Goal: Transaction & Acquisition: Download file/media

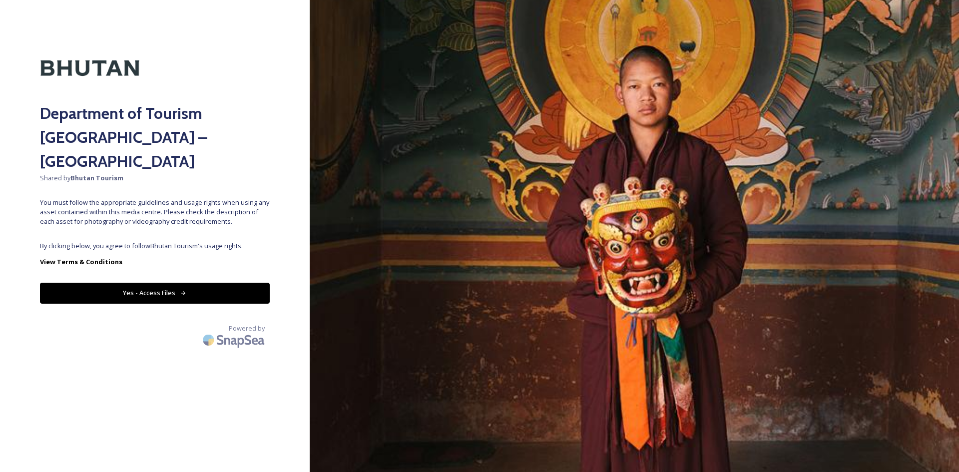
click at [159, 283] on button "Yes - Access Files" at bounding box center [155, 293] width 230 height 20
click at [184, 283] on button "Yes - Access Files" at bounding box center [155, 293] width 230 height 20
click at [174, 283] on button "Yes - Access Files" at bounding box center [155, 293] width 230 height 20
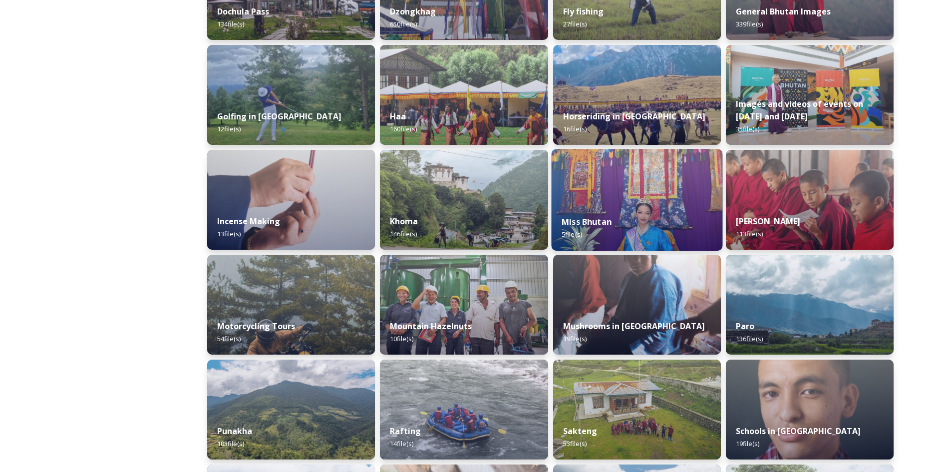
scroll to position [412, 0]
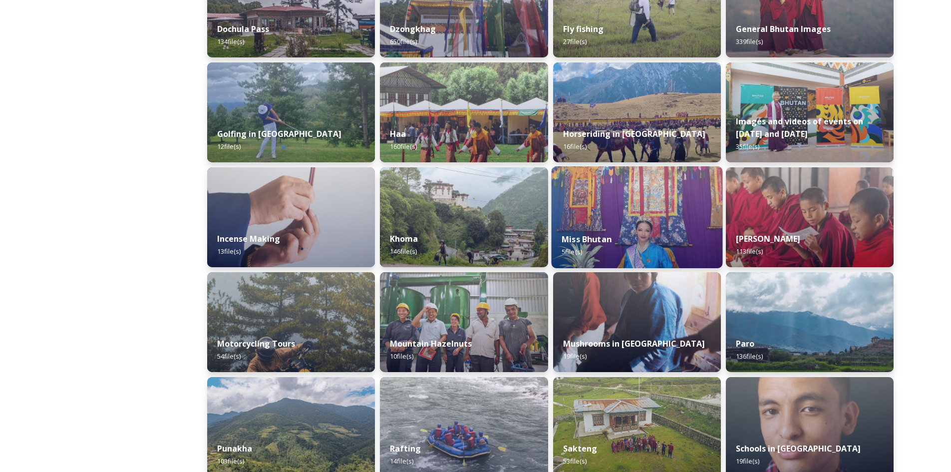
click at [640, 205] on img at bounding box center [636, 217] width 171 height 102
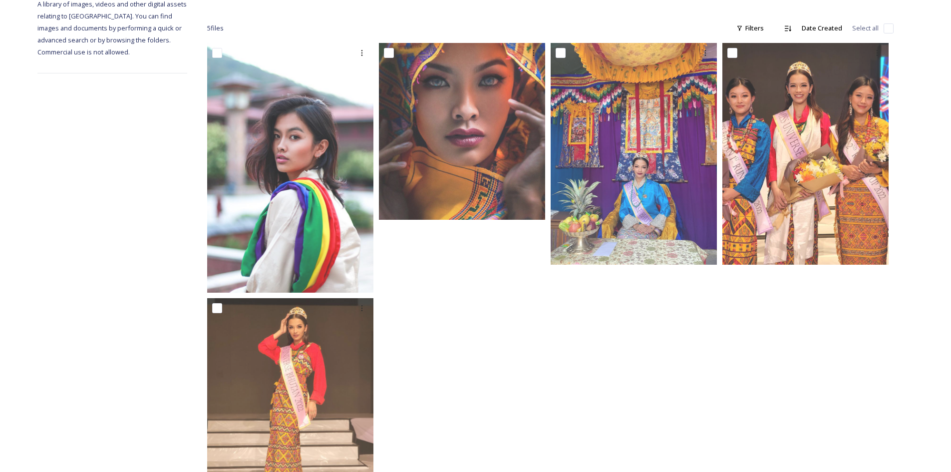
scroll to position [16, 0]
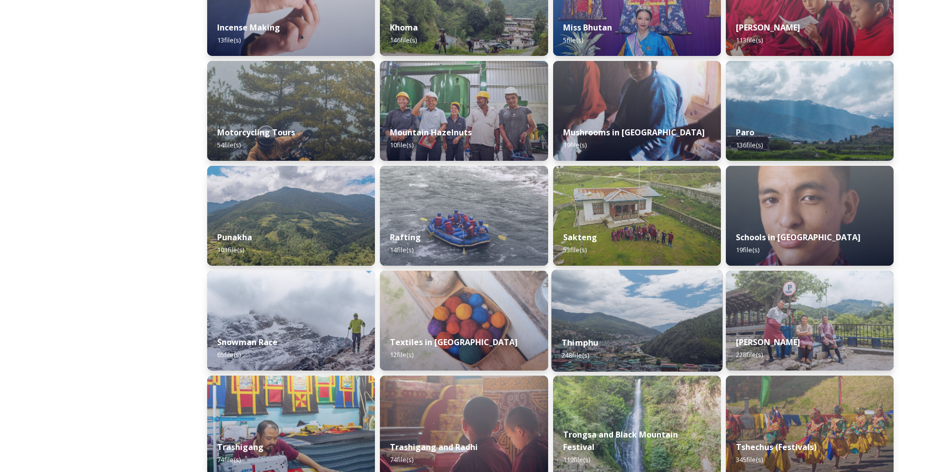
scroll to position [499, 0]
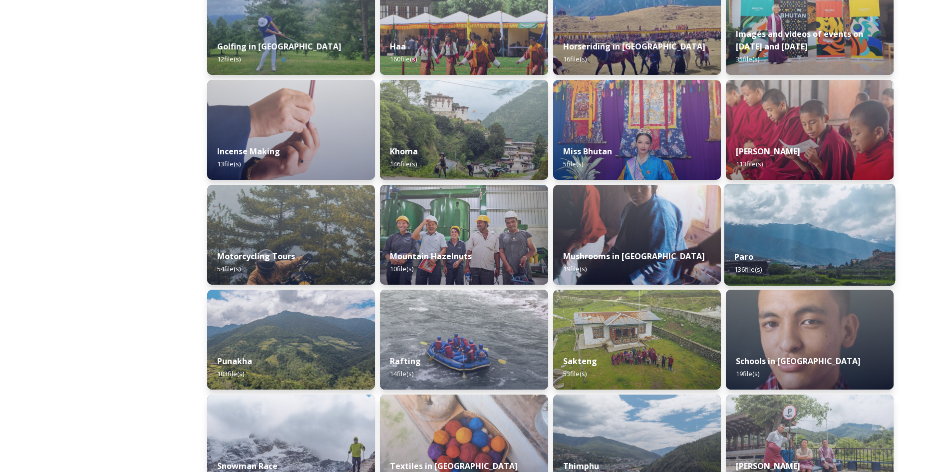
click at [766, 246] on div "Paro 136 file(s)" at bounding box center [809, 262] width 171 height 45
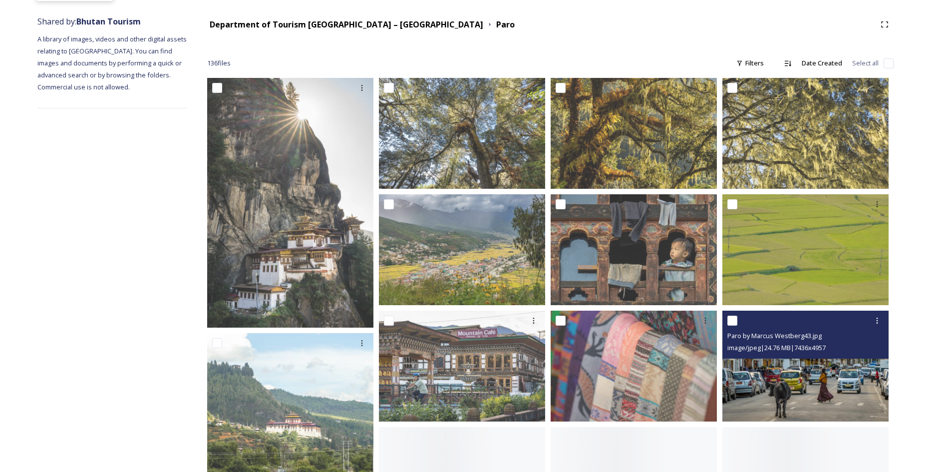
scroll to position [150, 0]
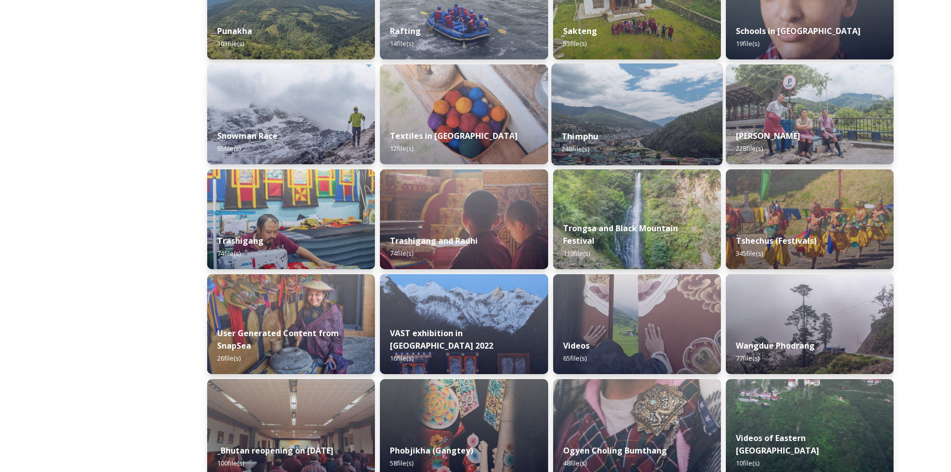
scroll to position [811, 0]
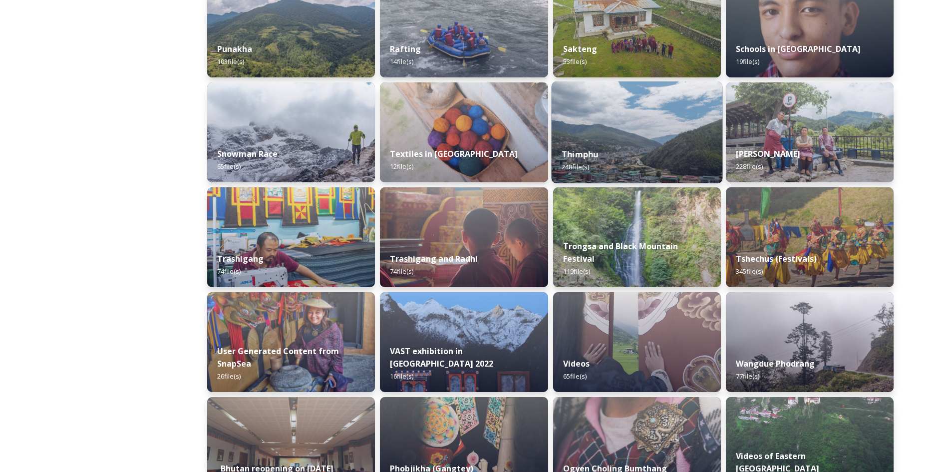
click at [611, 132] on img at bounding box center [636, 132] width 171 height 102
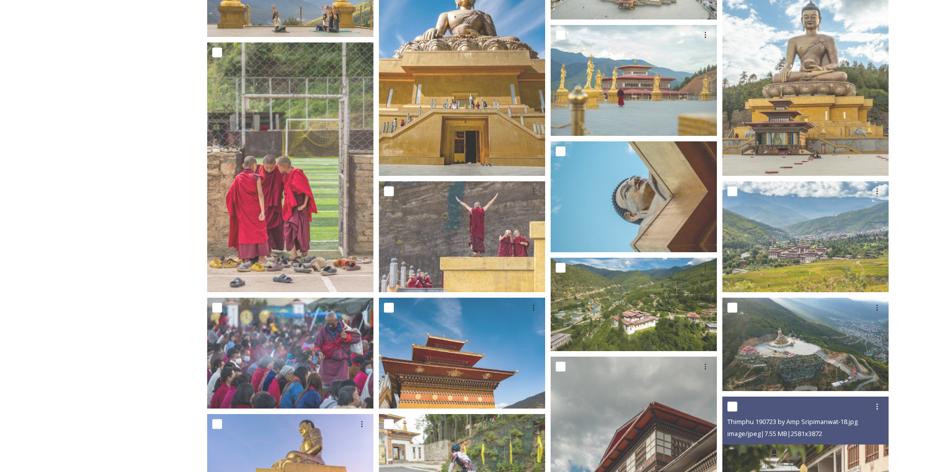
scroll to position [250, 0]
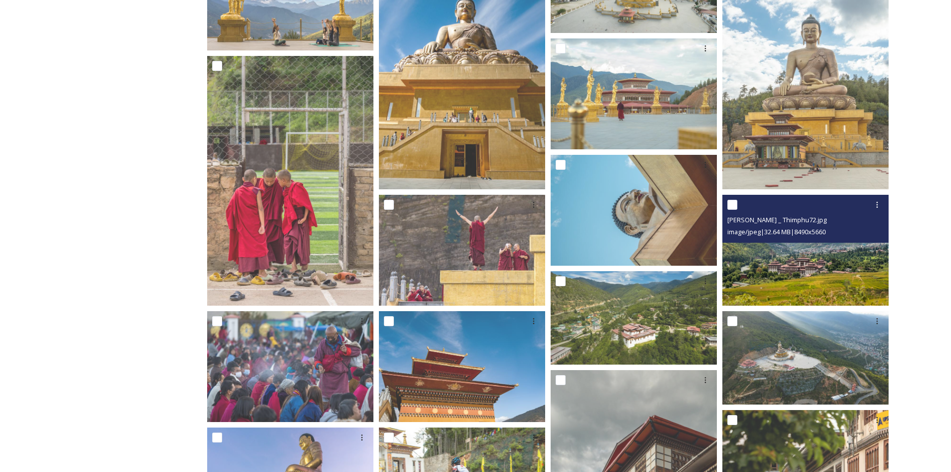
click at [765, 262] on img at bounding box center [806, 250] width 166 height 111
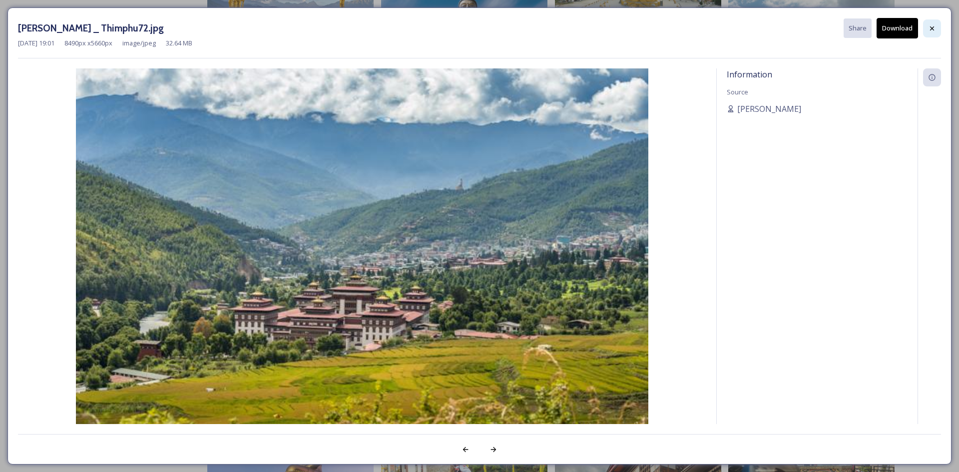
click at [929, 29] on icon at bounding box center [932, 28] width 8 height 8
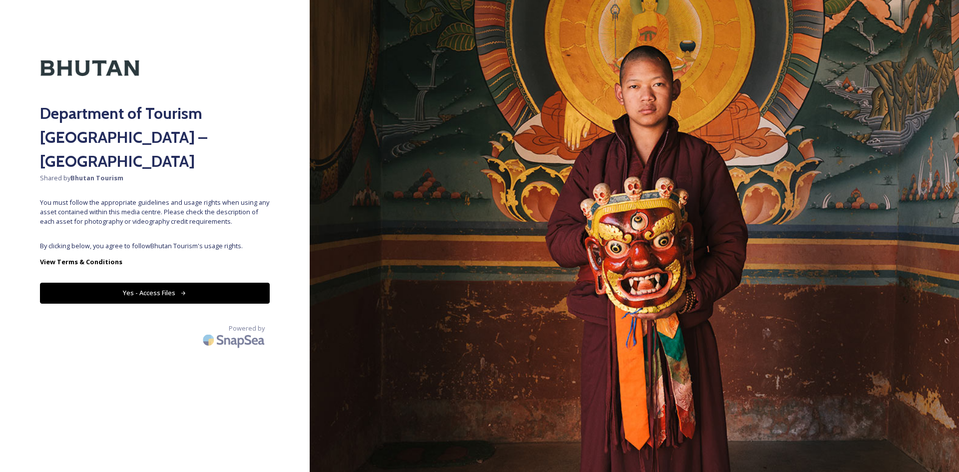
click at [180, 290] on icon at bounding box center [183, 293] width 6 height 6
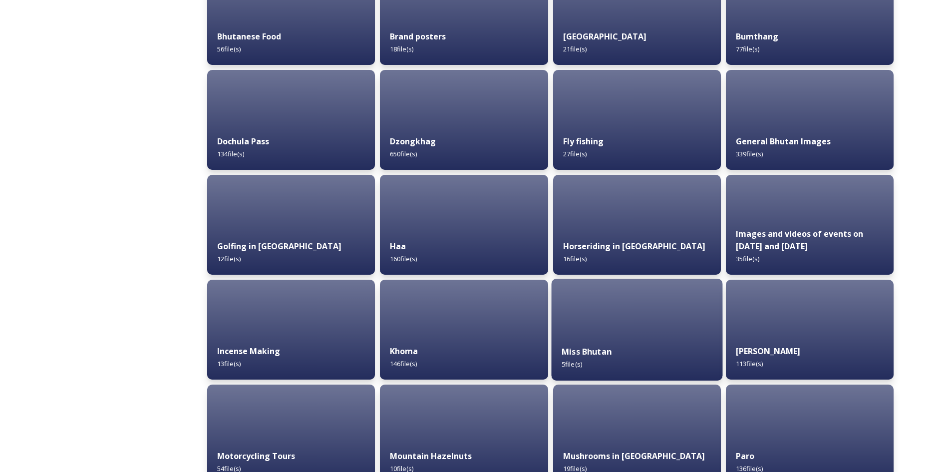
scroll to position [549, 0]
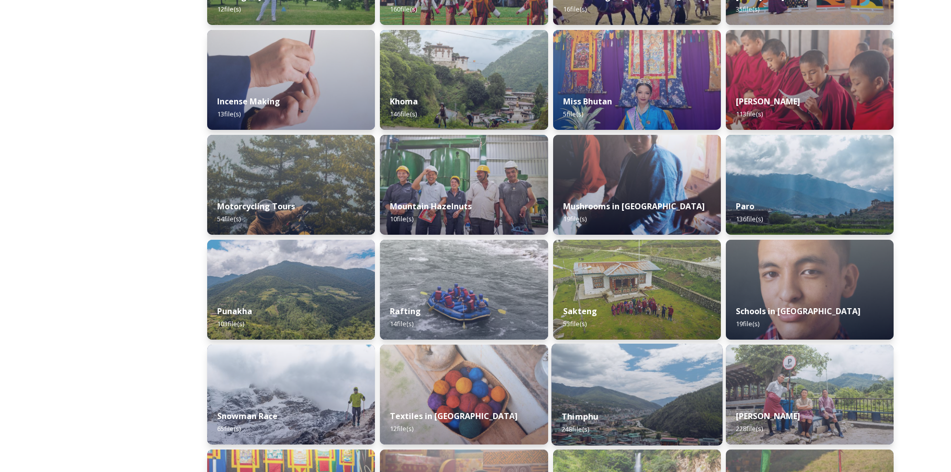
click at [625, 401] on div "Thimphu 248 file(s)" at bounding box center [636, 422] width 171 height 45
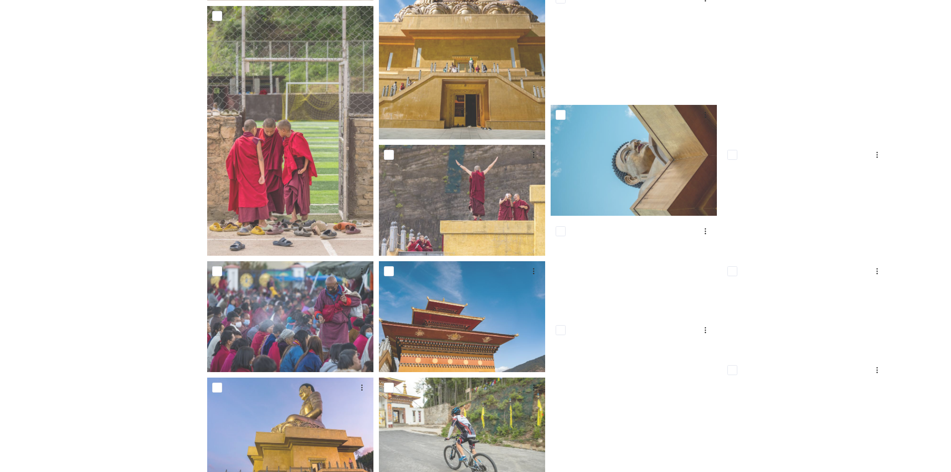
scroll to position [50, 0]
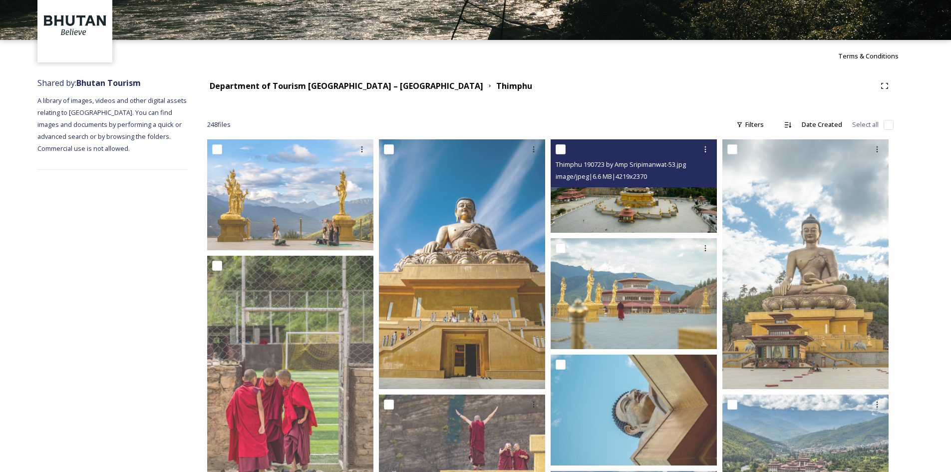
click at [629, 202] on img at bounding box center [634, 185] width 166 height 93
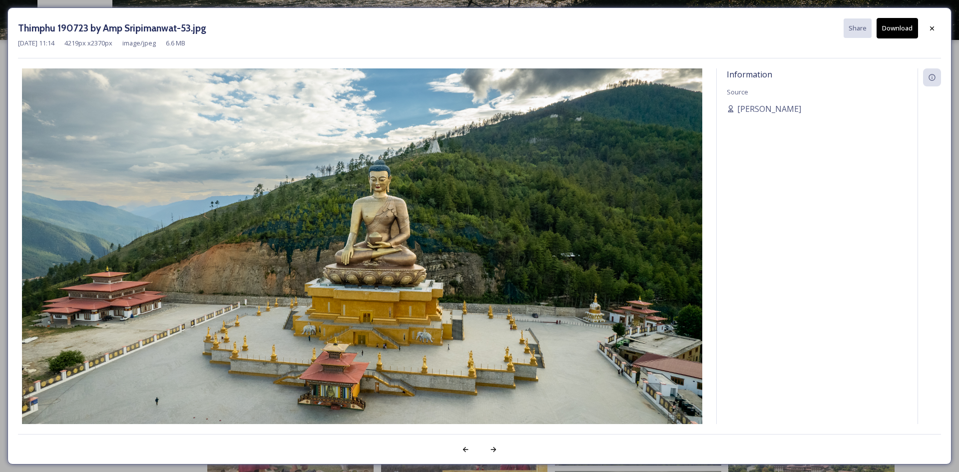
click at [895, 25] on button "Download" at bounding box center [896, 28] width 41 height 20
click at [935, 29] on icon at bounding box center [932, 28] width 8 height 8
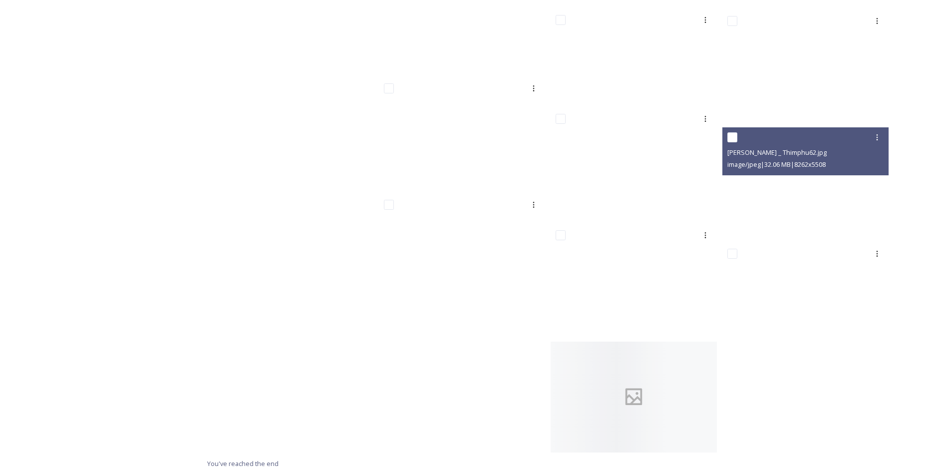
scroll to position [7820, 0]
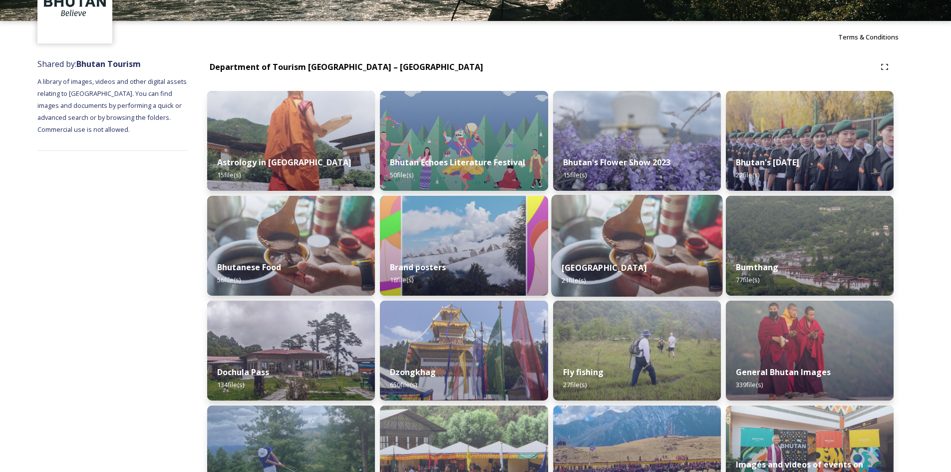
scroll to position [217, 0]
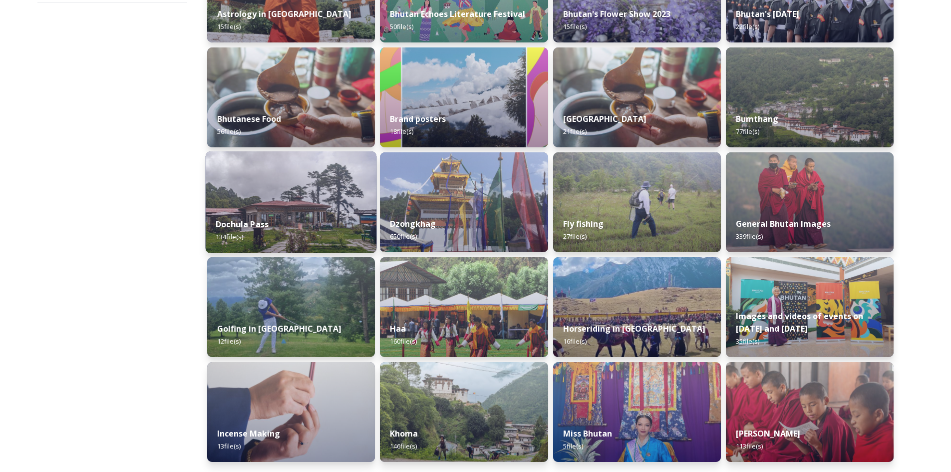
click at [298, 195] on img at bounding box center [291, 202] width 171 height 102
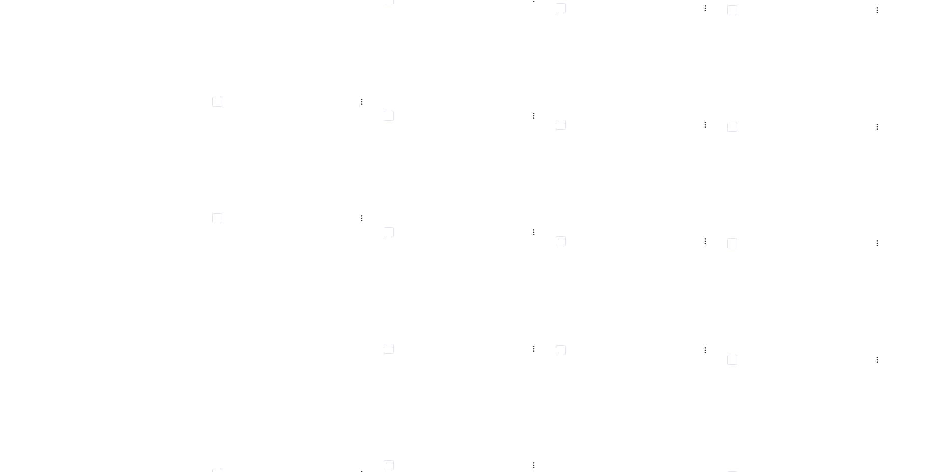
scroll to position [2596, 0]
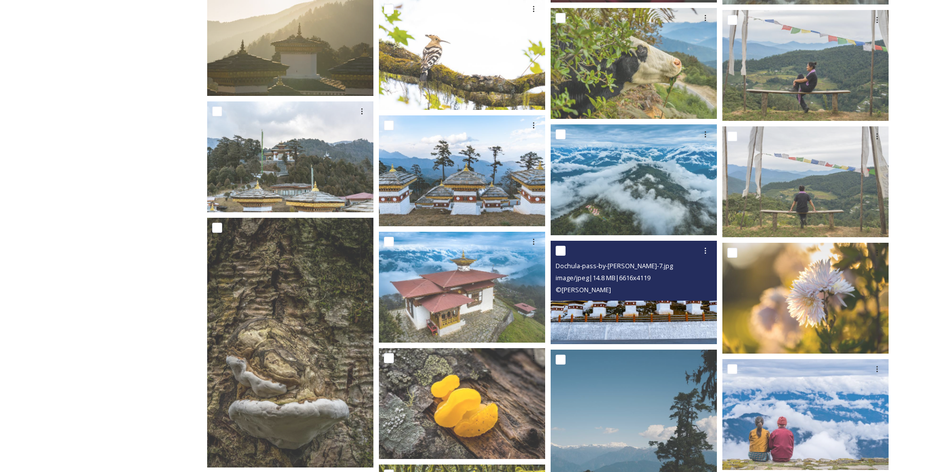
click at [631, 315] on img at bounding box center [634, 292] width 166 height 103
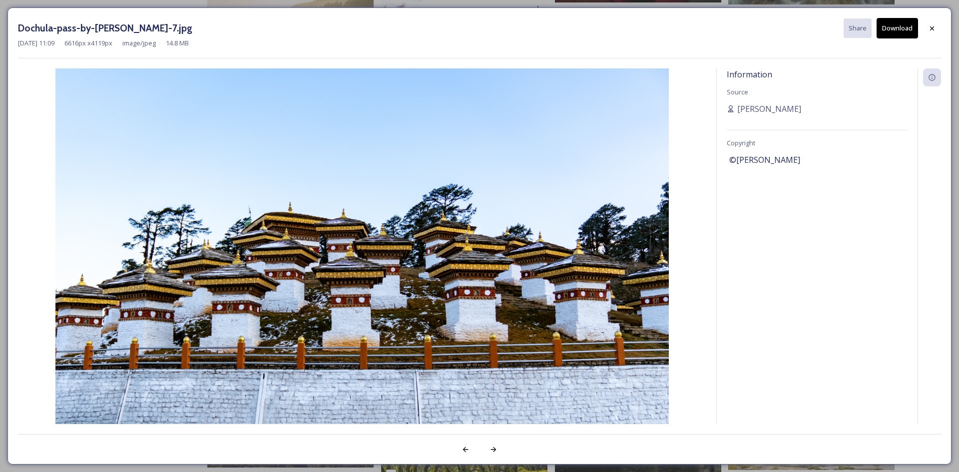
click at [893, 33] on button "Download" at bounding box center [896, 28] width 41 height 20
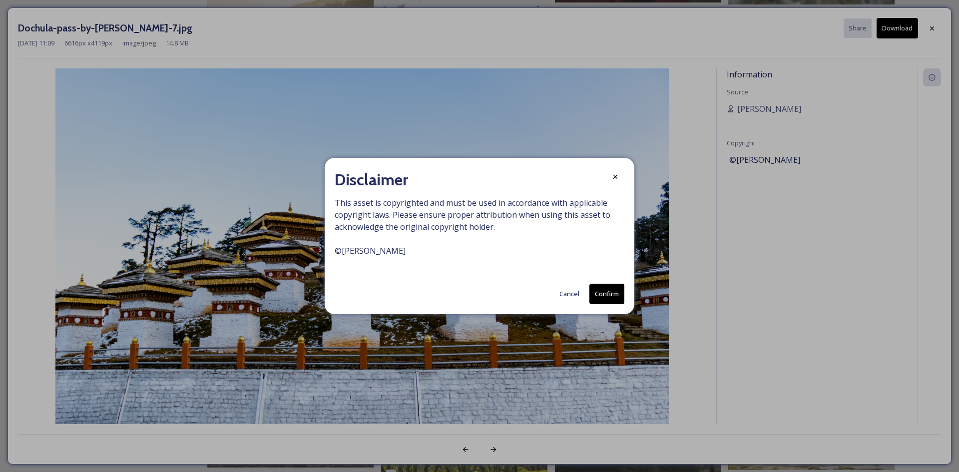
click at [611, 293] on button "Confirm" at bounding box center [606, 294] width 35 height 20
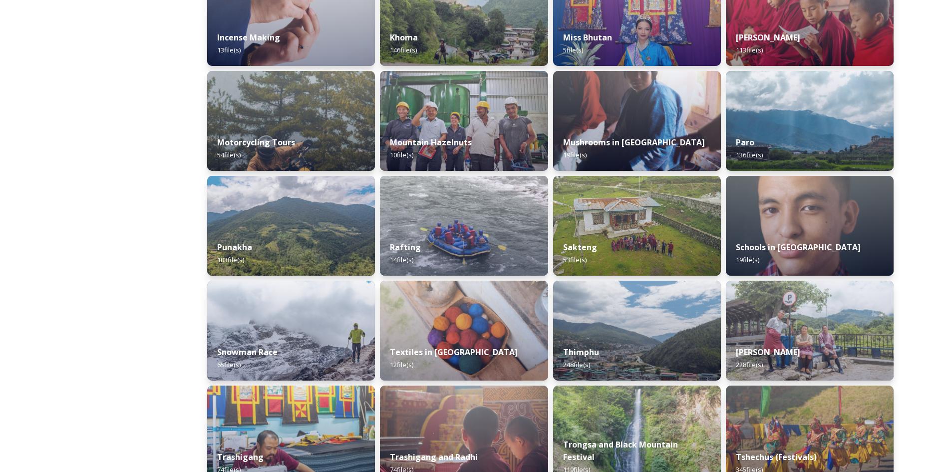
scroll to position [667, 0]
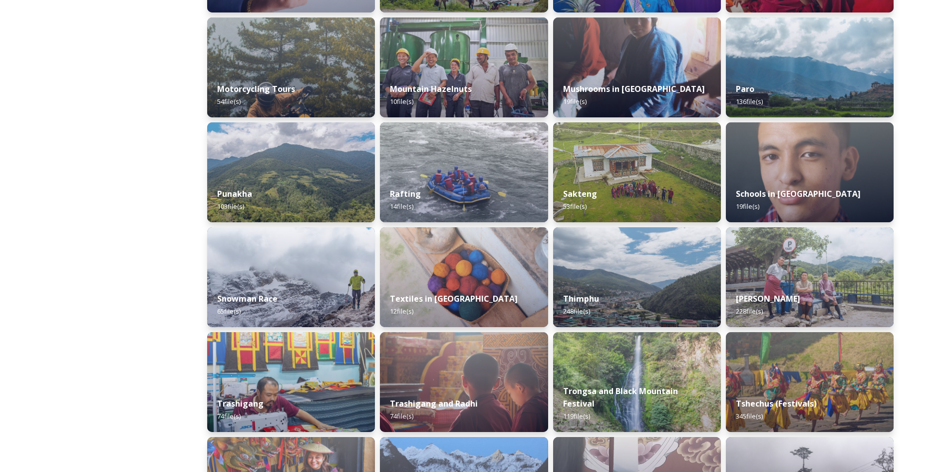
click at [636, 281] on img at bounding box center [637, 277] width 168 height 100
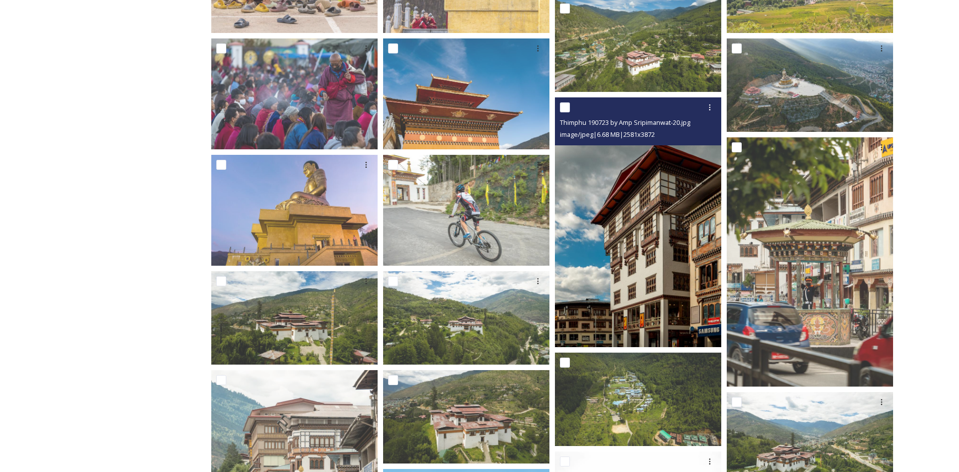
scroll to position [399, 0]
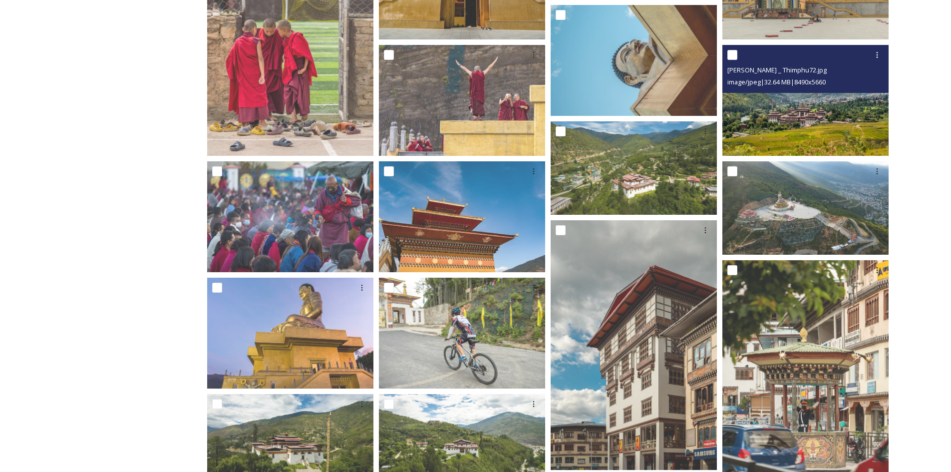
click at [782, 120] on img at bounding box center [806, 100] width 166 height 111
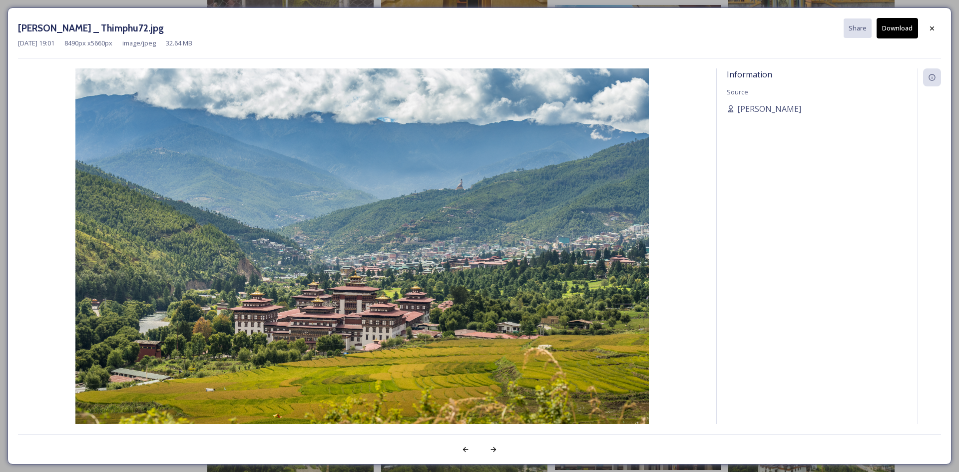
click at [900, 31] on button "Download" at bounding box center [896, 28] width 41 height 20
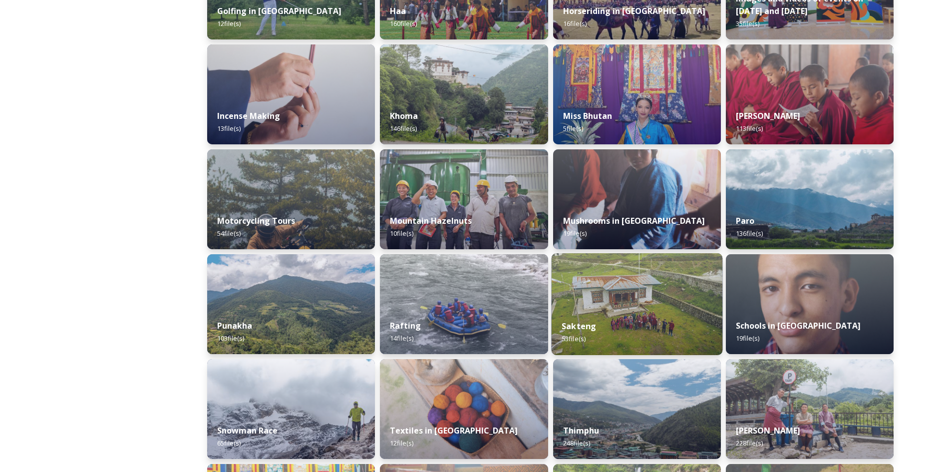
scroll to position [717, 0]
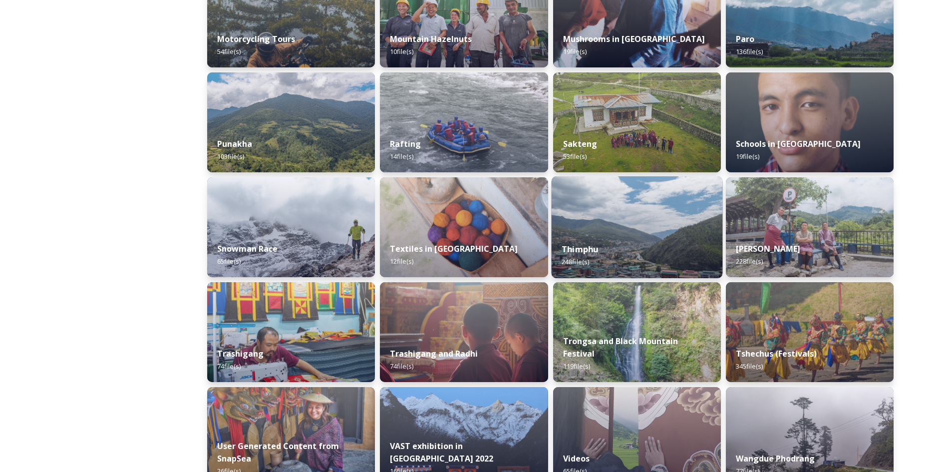
click at [615, 265] on div "Thimphu 248 file(s)" at bounding box center [636, 255] width 171 height 45
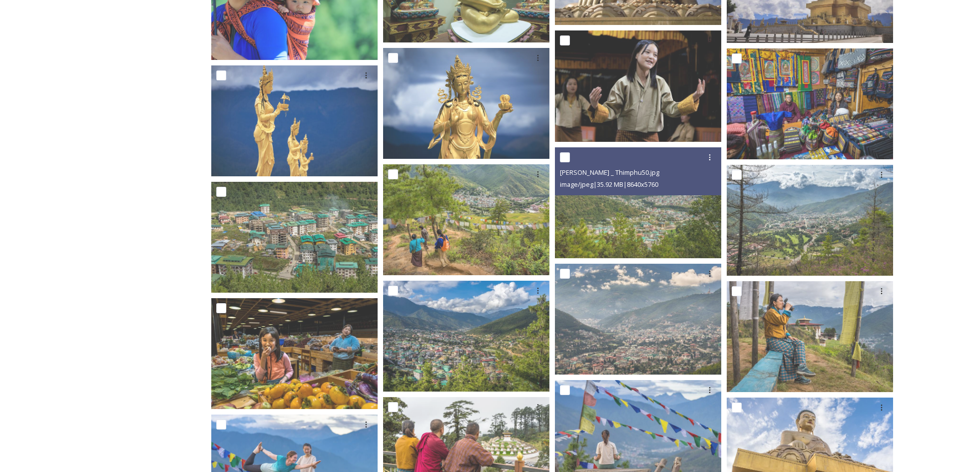
scroll to position [1320, 0]
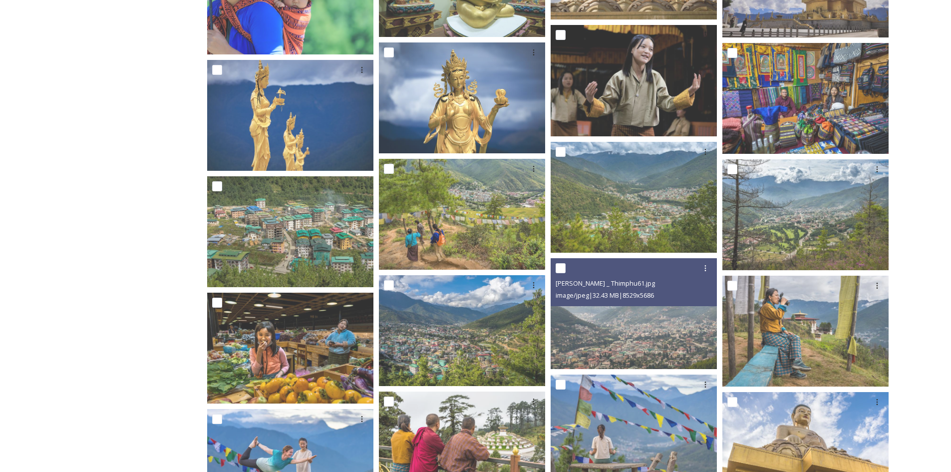
click at [654, 344] on img at bounding box center [634, 313] width 166 height 111
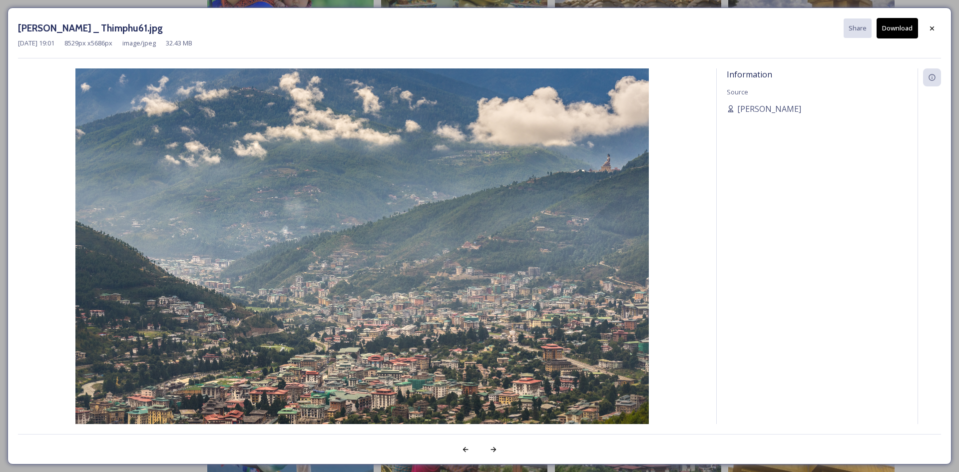
click at [884, 25] on button "Download" at bounding box center [896, 28] width 41 height 20
